Goal: Transaction & Acquisition: Purchase product/service

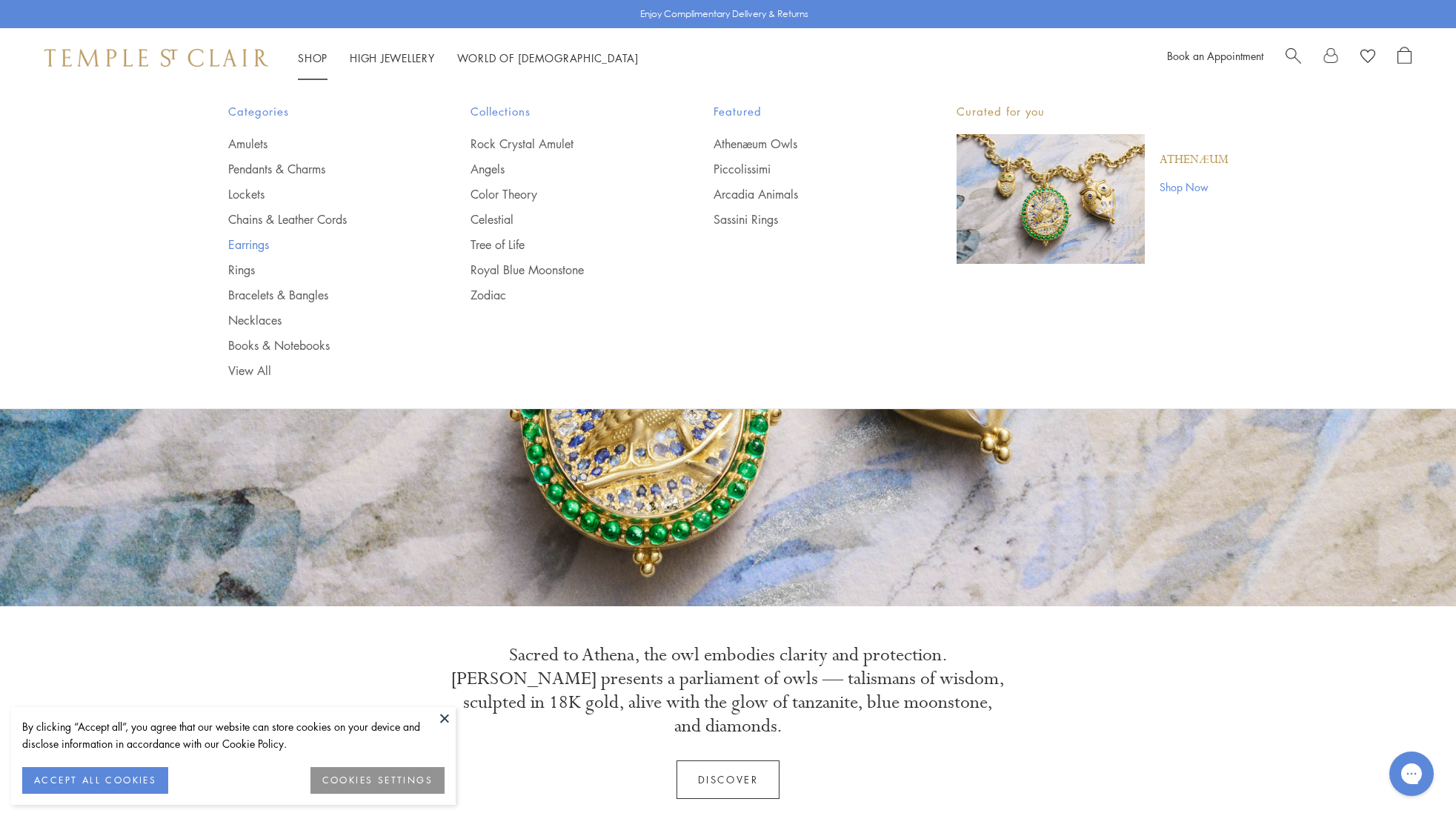
click at [250, 246] on link "Earrings" at bounding box center [320, 244] width 184 height 16
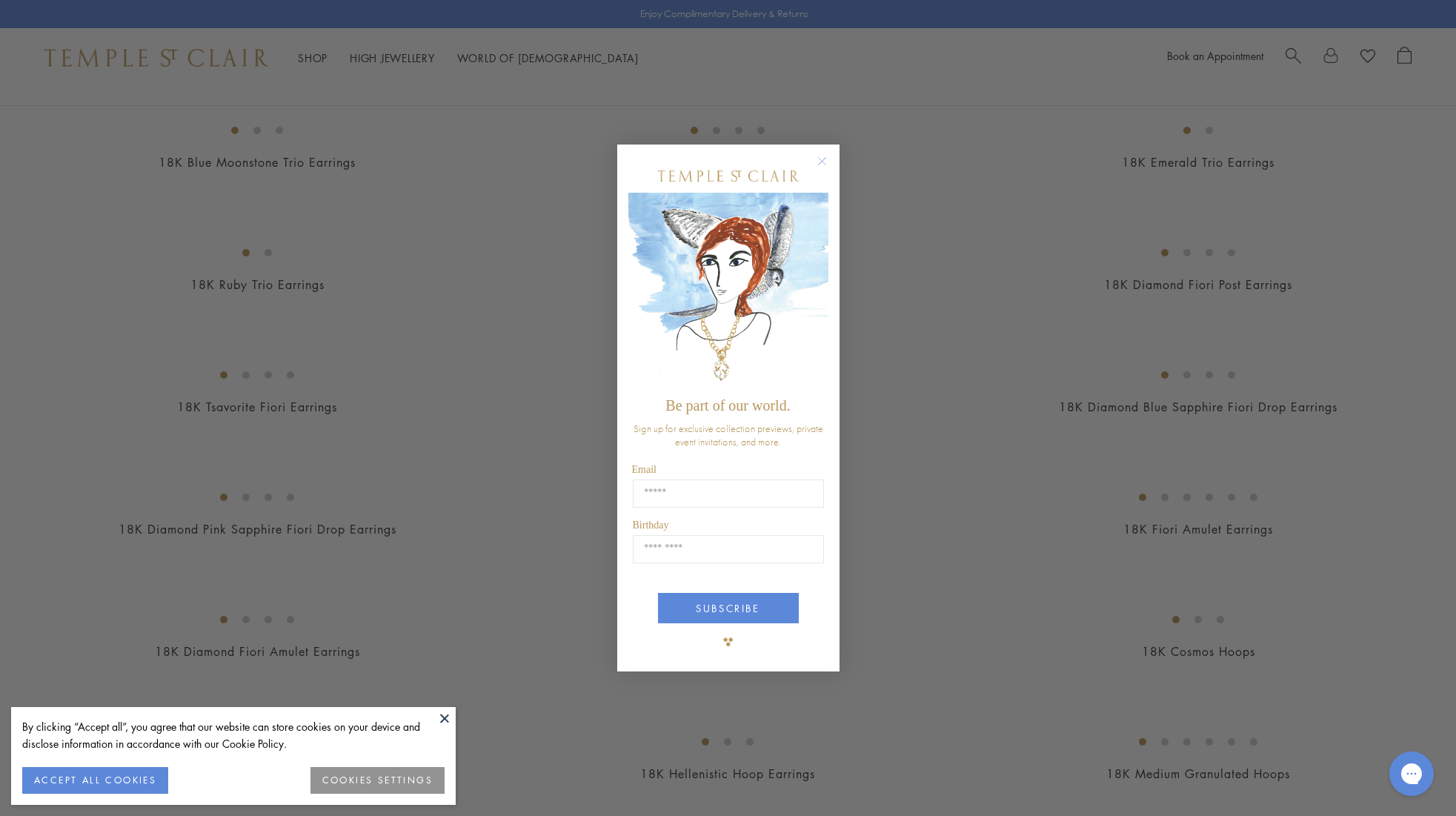
scroll to position [940, 0]
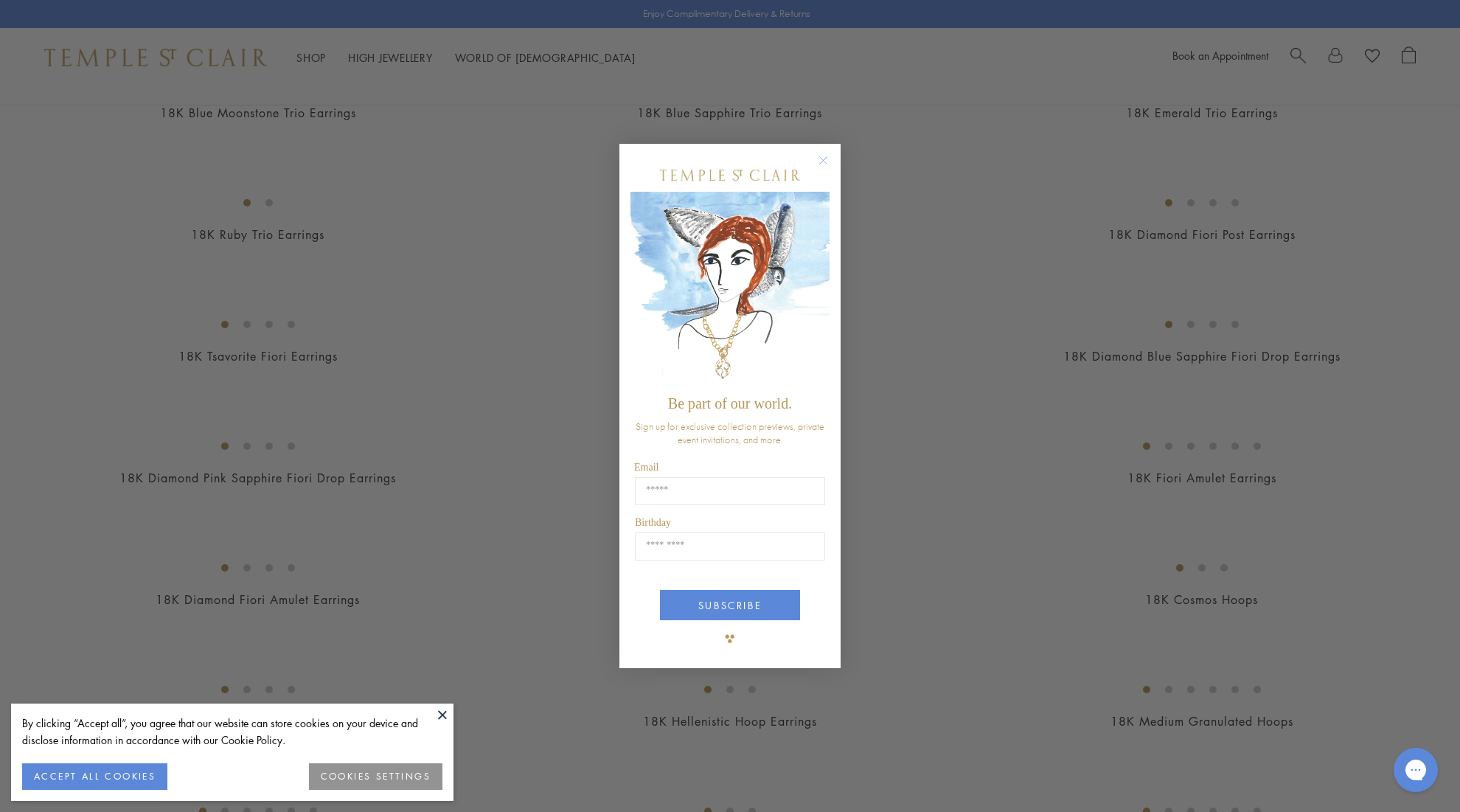
click at [828, 160] on circle "Close dialog" at bounding box center [823, 159] width 17 height 17
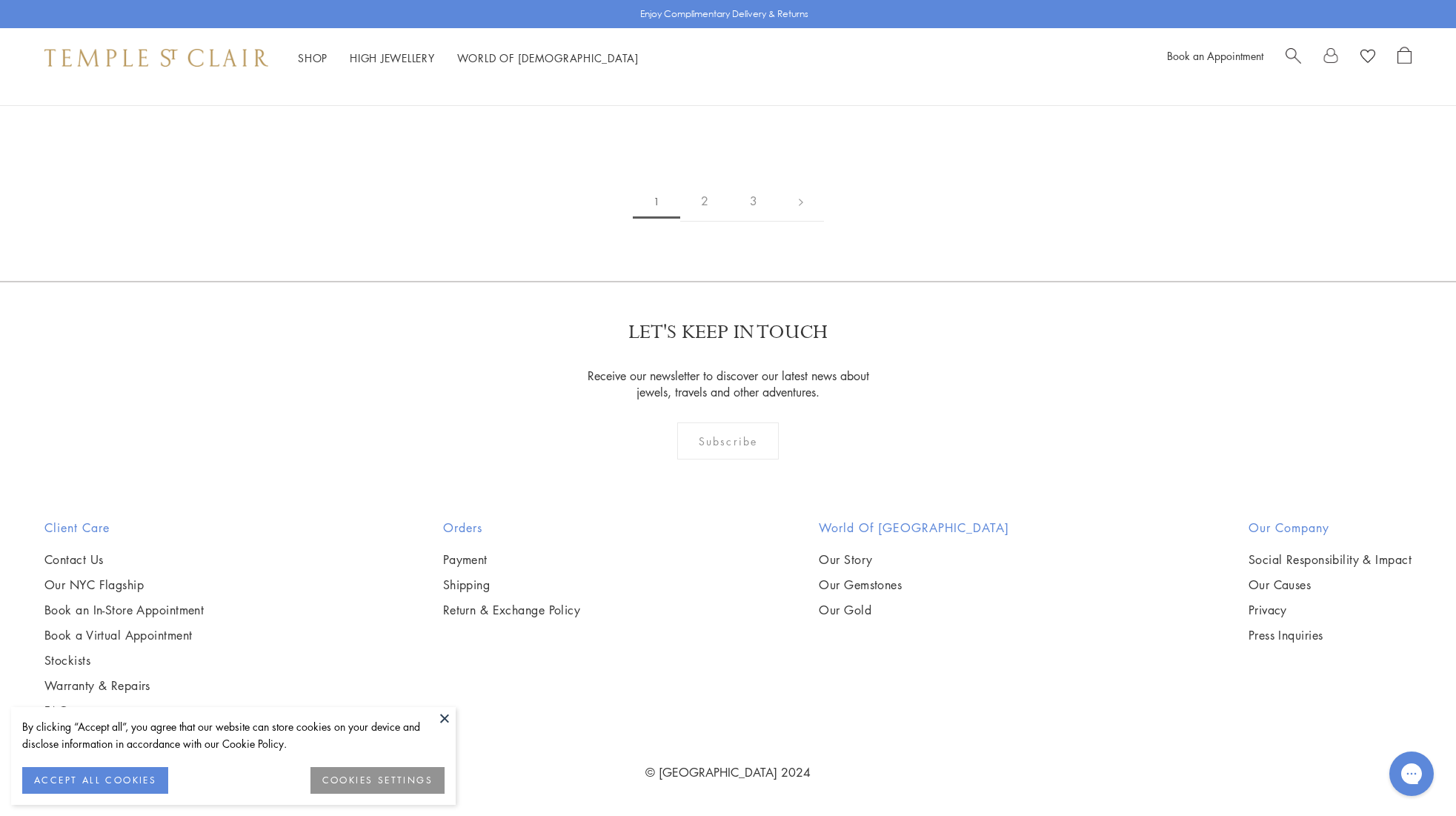
scroll to position [7604, 0]
click at [0, 0] on img at bounding box center [0, 0] width 0 height 0
click at [705, 222] on link "2" at bounding box center [704, 201] width 49 height 41
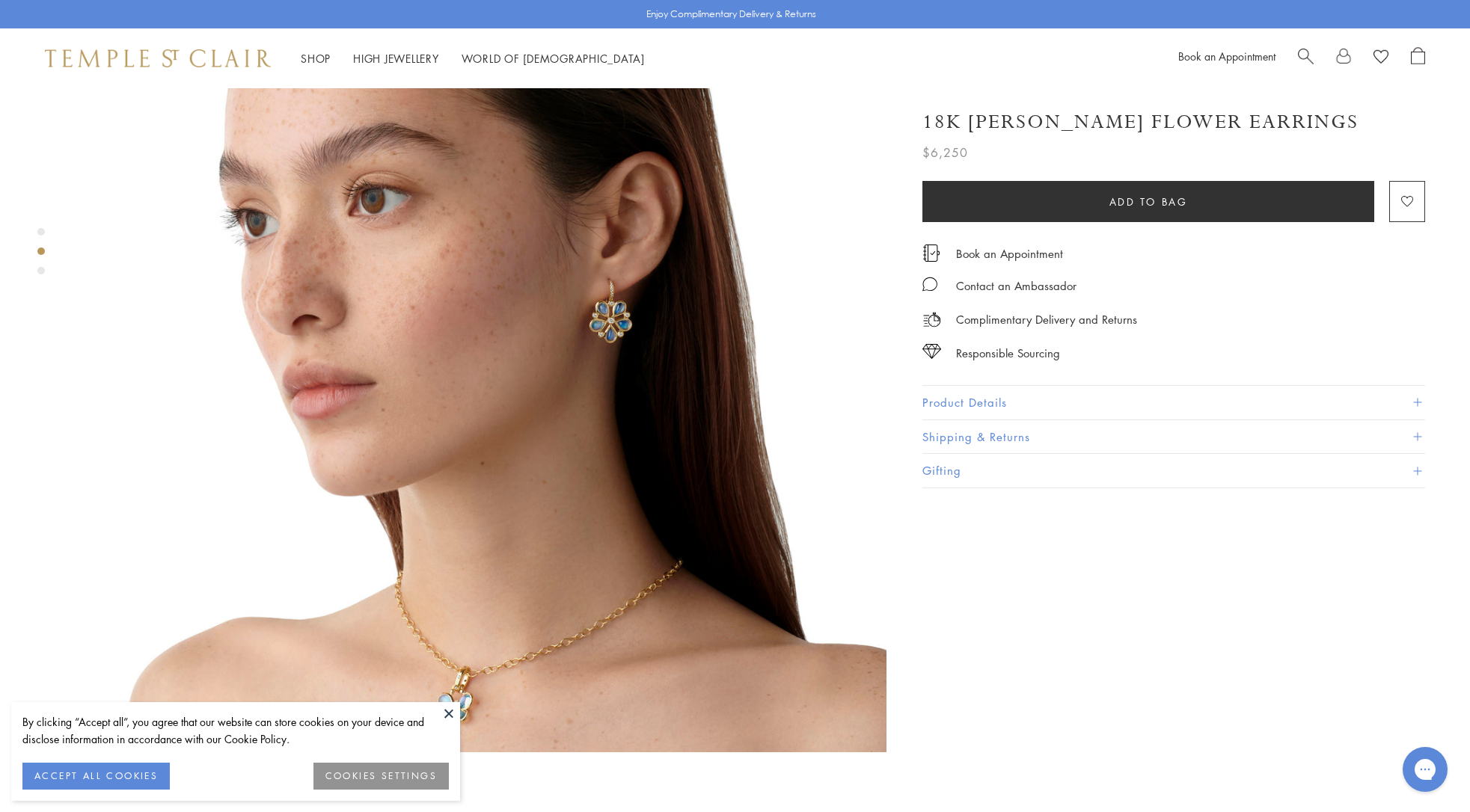
scroll to position [984, 0]
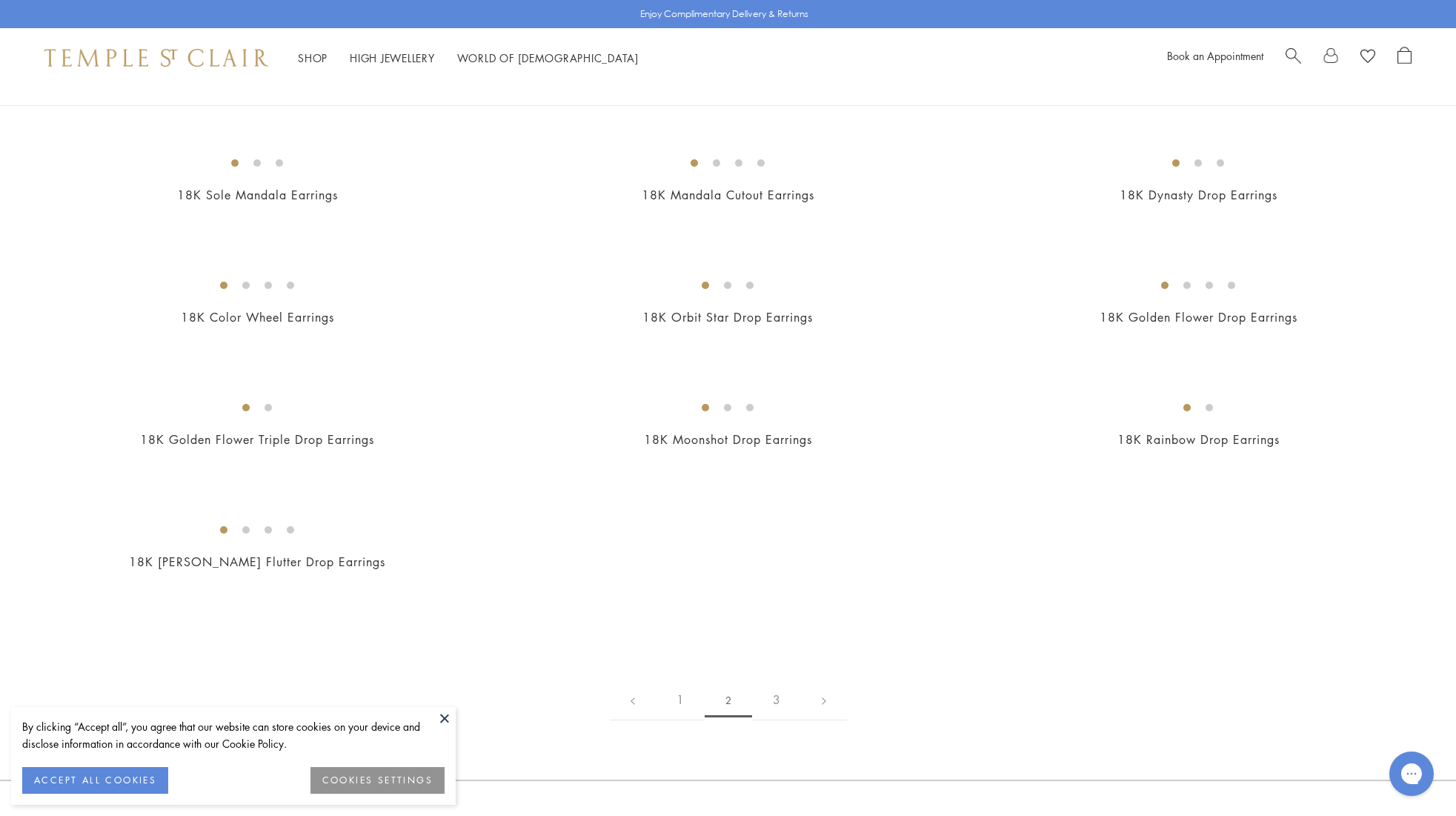
scroll to position [1670, 0]
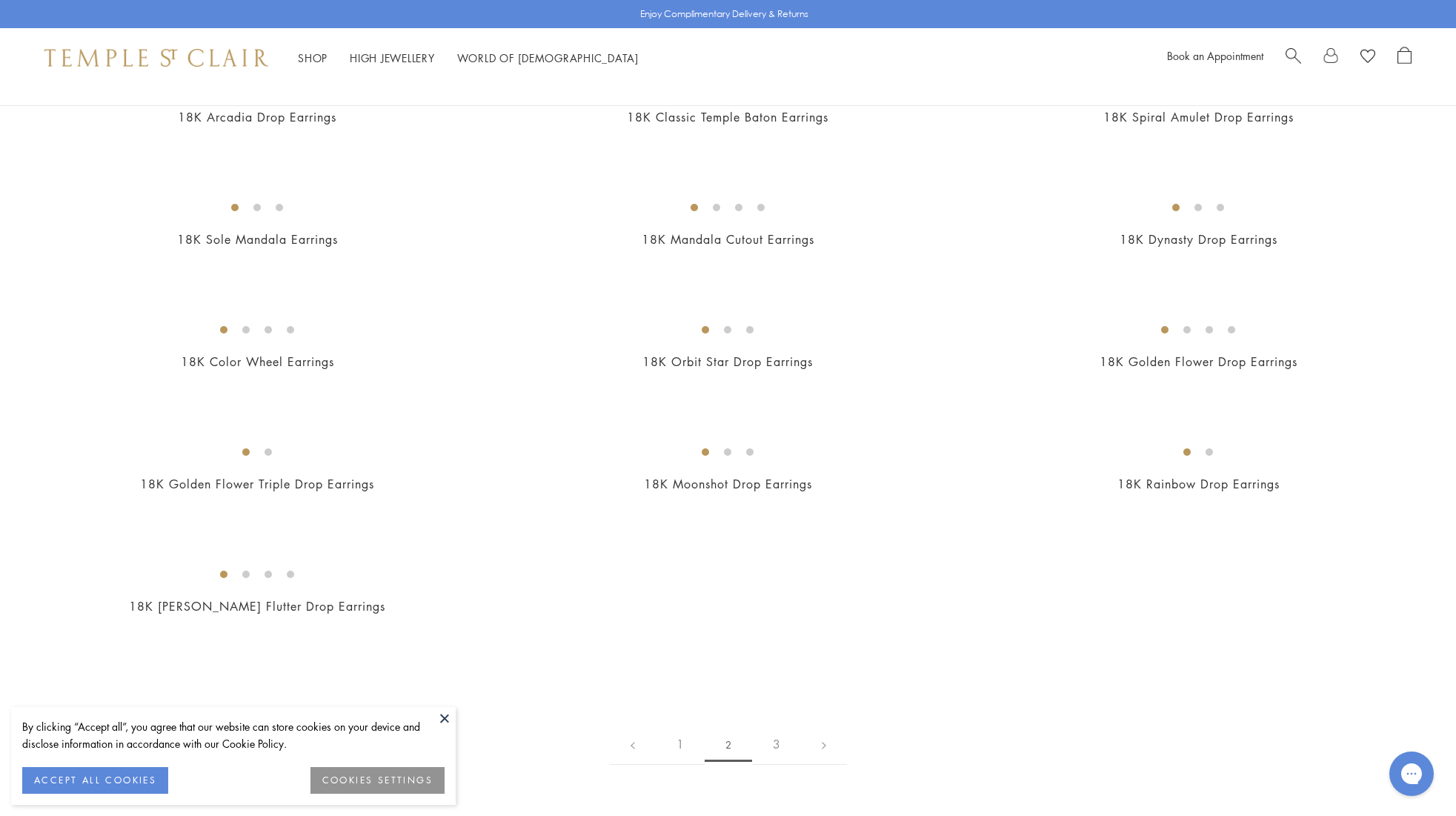
click at [0, 0] on img at bounding box center [0, 0] width 0 height 0
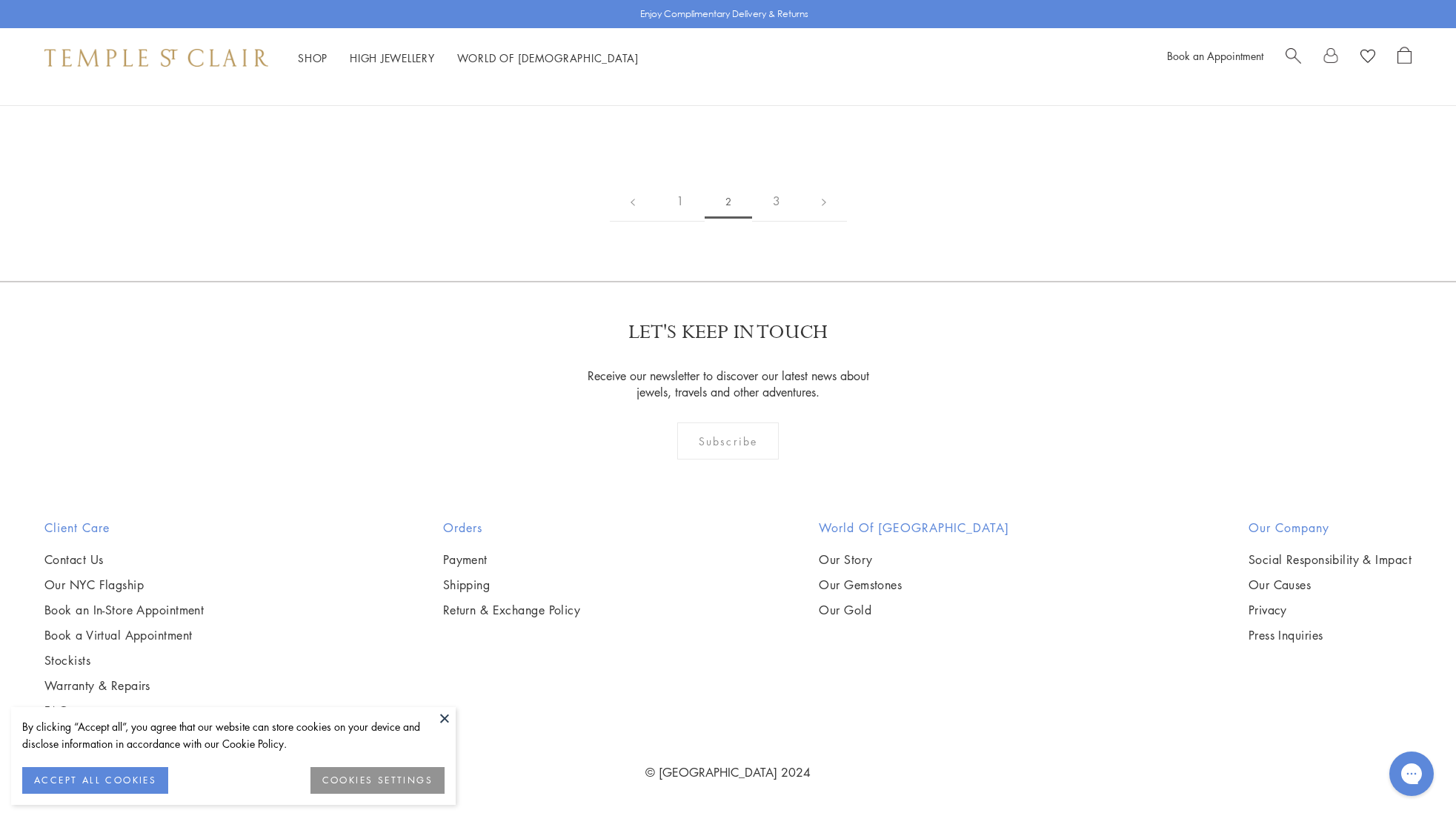
scroll to position [2935, 0]
click at [0, 0] on img at bounding box center [0, 0] width 0 height 0
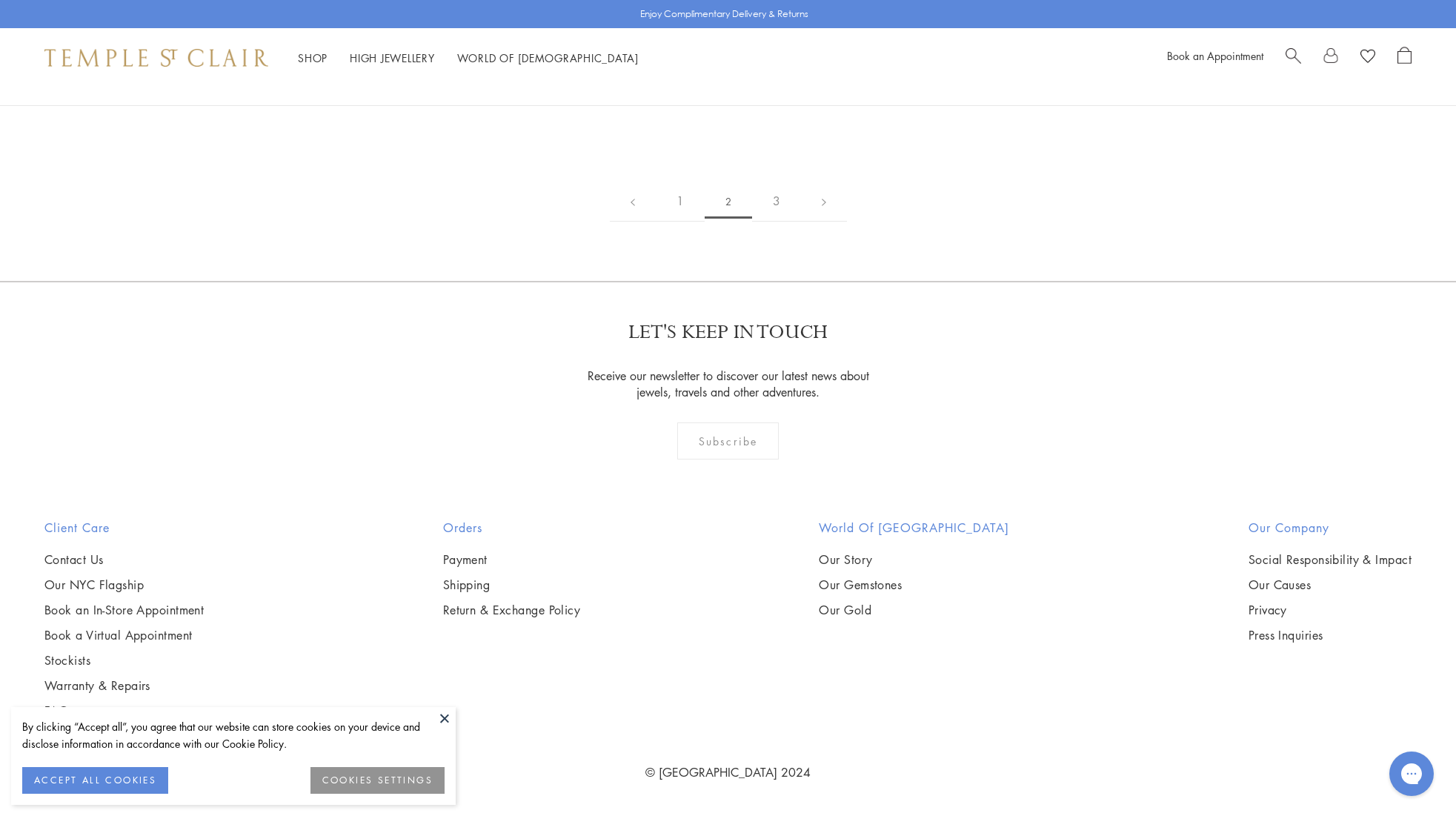
scroll to position [8926, 0]
click at [781, 222] on link "3" at bounding box center [777, 201] width 49 height 41
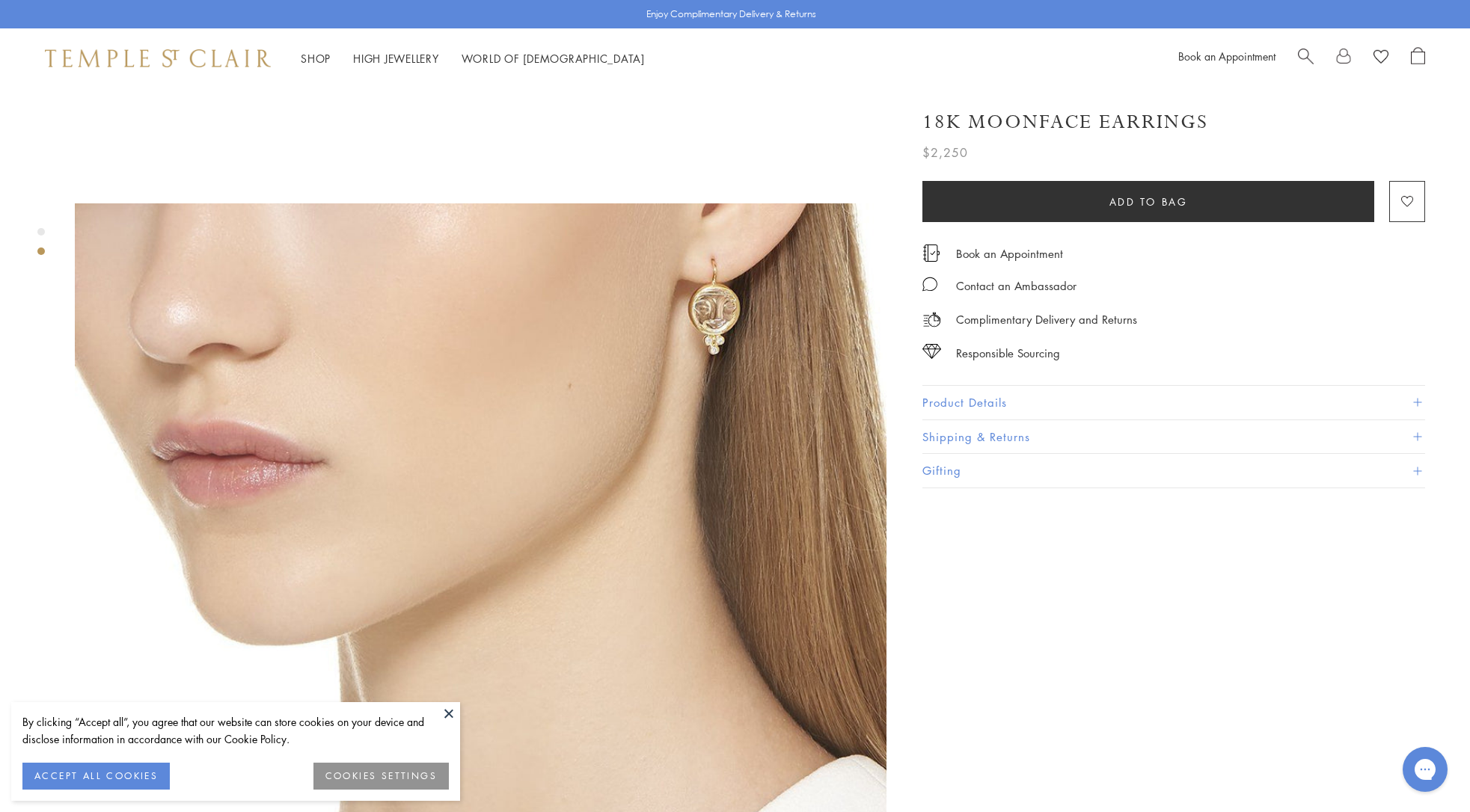
scroll to position [711, 0]
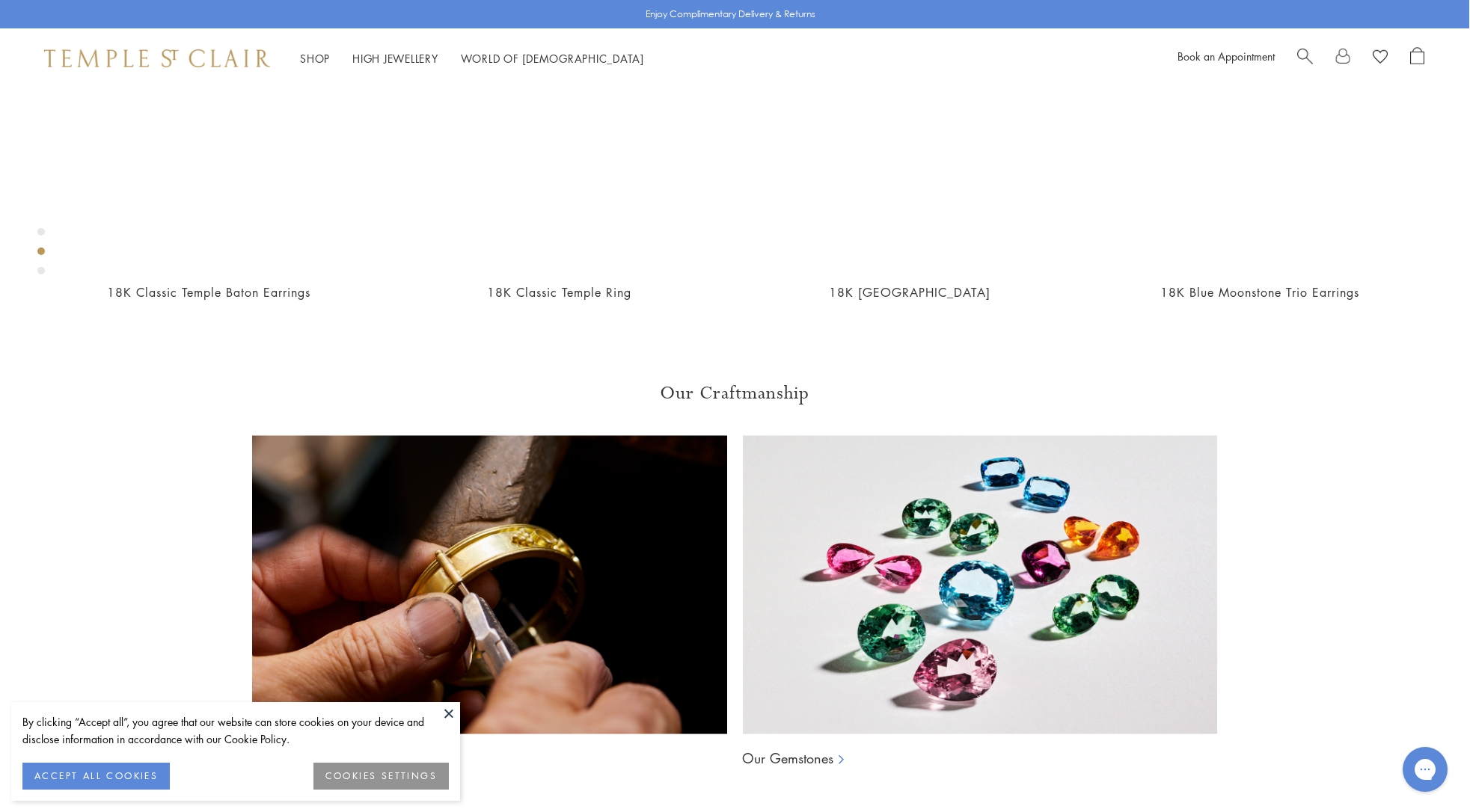
scroll to position [1059, 1]
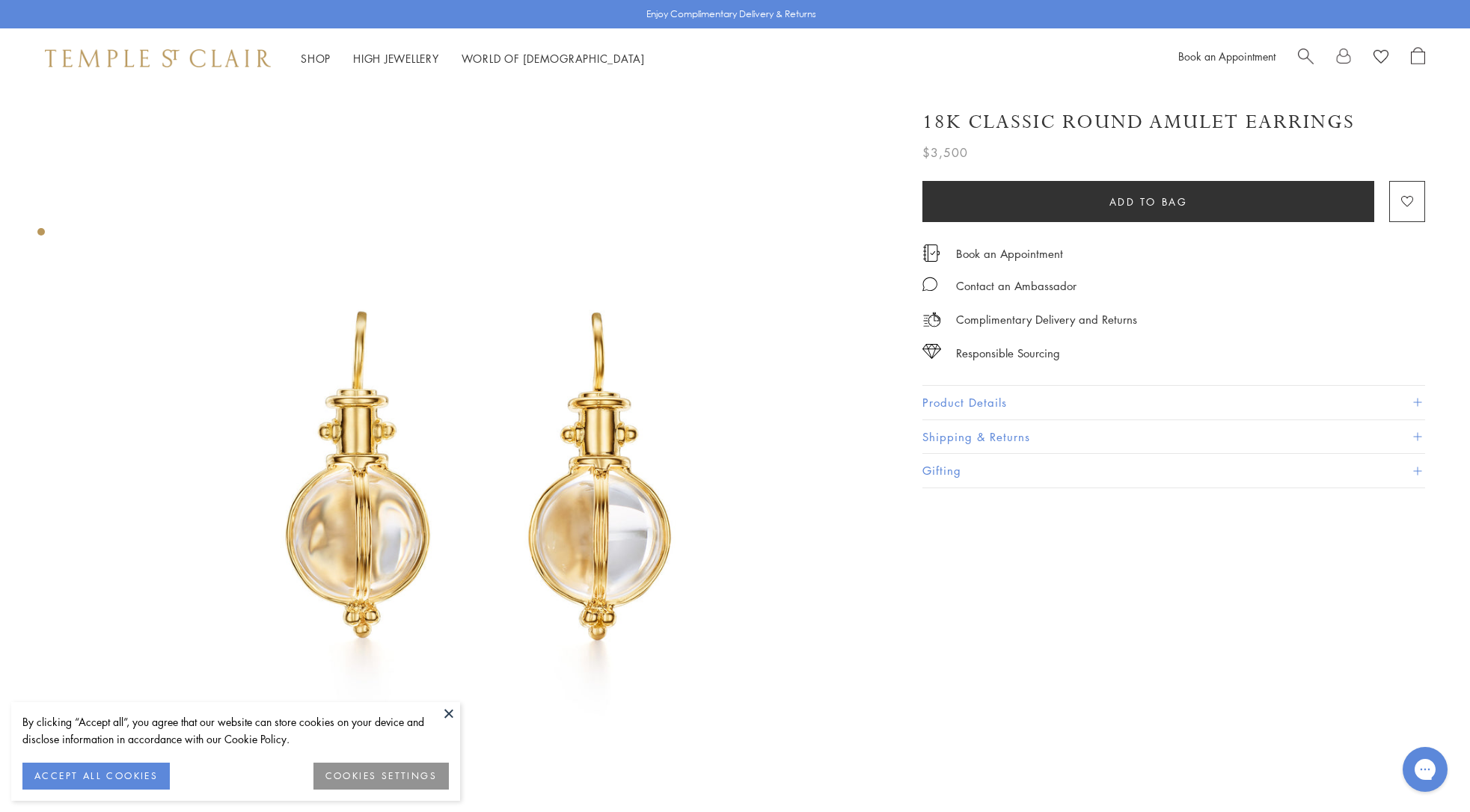
drag, startPoint x: 550, startPoint y: 517, endPoint x: 573, endPoint y: 515, distance: 23.1
click at [552, 517] on img at bounding box center [481, 493] width 812 height 811
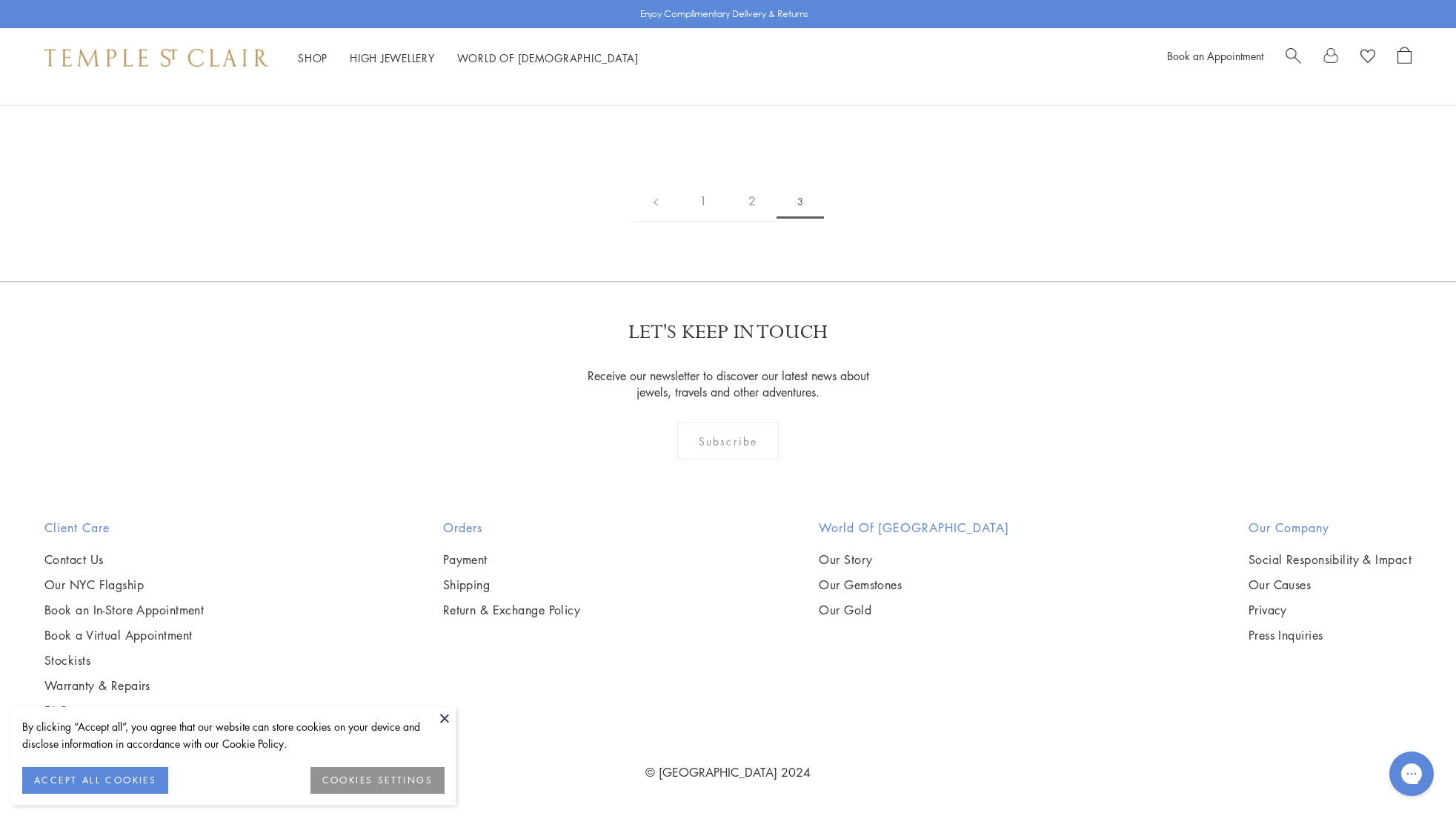
scroll to position [673, 0]
